Goal: Task Accomplishment & Management: Use online tool/utility

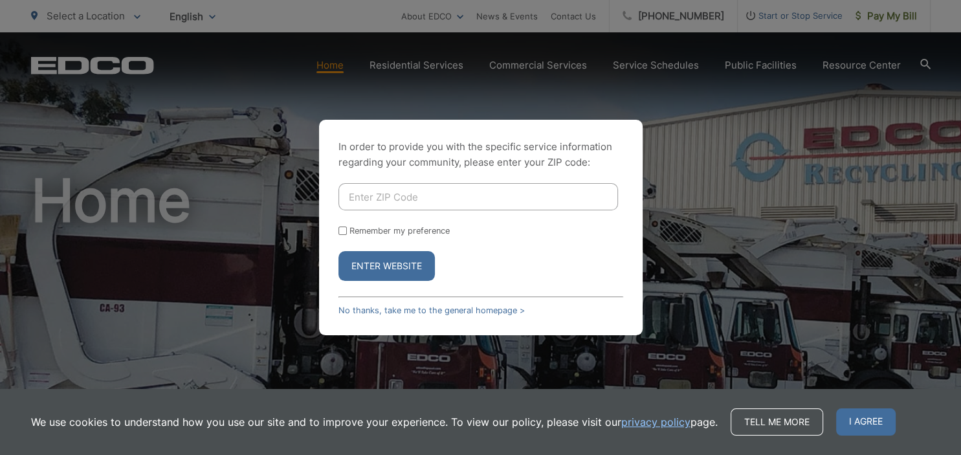
click at [477, 201] on input "Enter ZIP Code" at bounding box center [478, 196] width 280 height 27
type input "91901"
click at [401, 264] on button "Enter Website" at bounding box center [386, 266] width 96 height 30
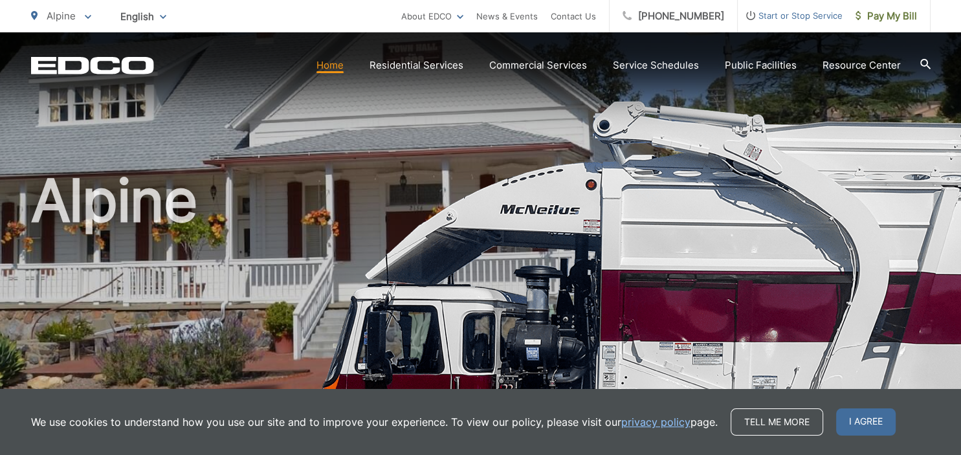
click at [886, 12] on span "Pay My Bill" at bounding box center [885, 16] width 61 height 16
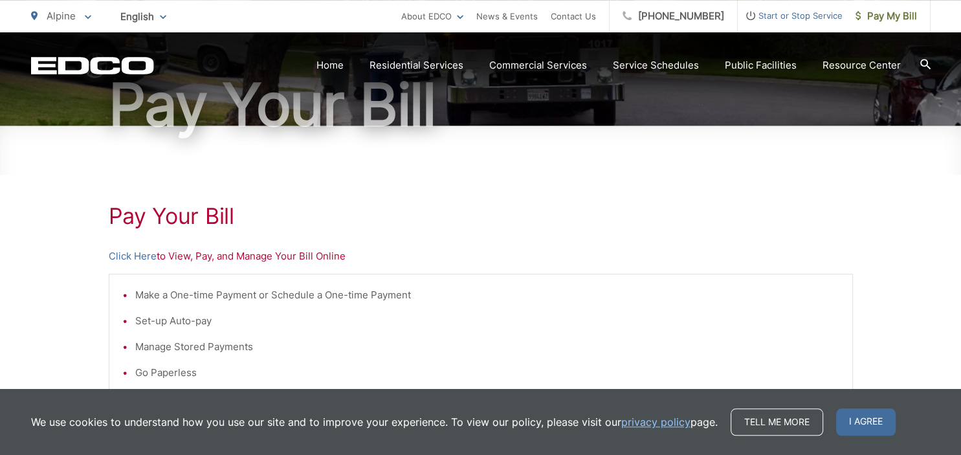
scroll to position [153, 0]
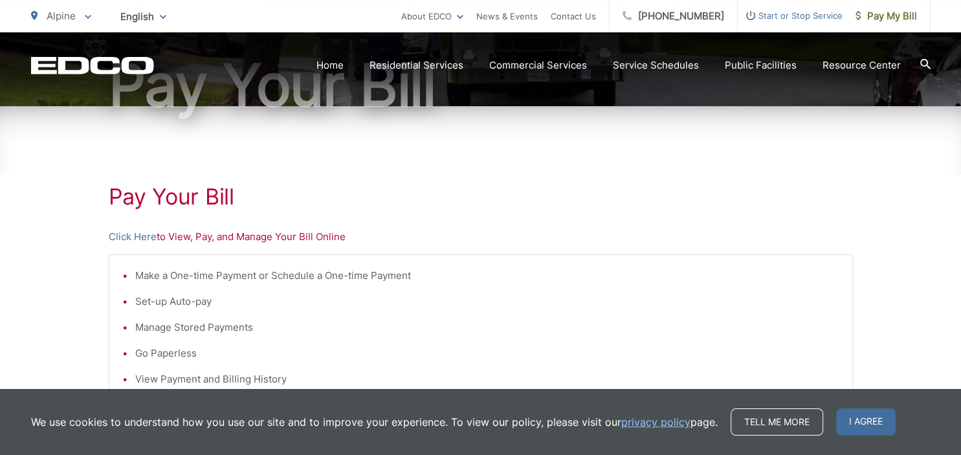
click at [131, 236] on link "Click Here" at bounding box center [133, 237] width 48 height 16
